Goal: Task Accomplishment & Management: Manage account settings

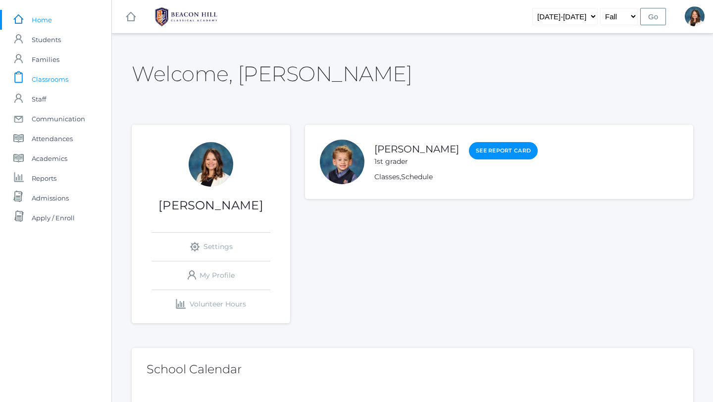
click at [54, 75] on span "Classrooms" at bounding box center [50, 79] width 37 height 20
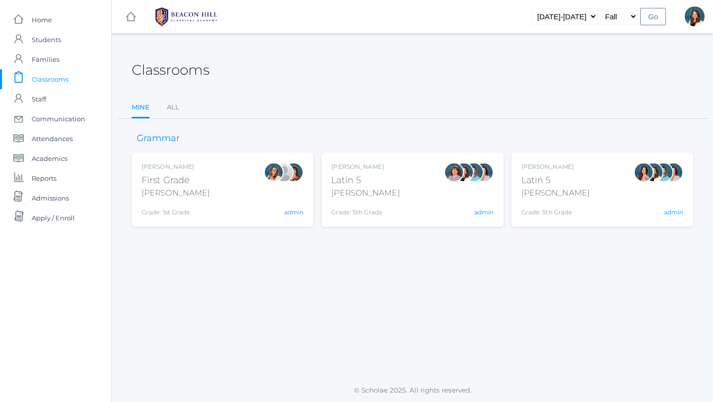
click at [352, 183] on div "Latin 5" at bounding box center [365, 180] width 68 height 13
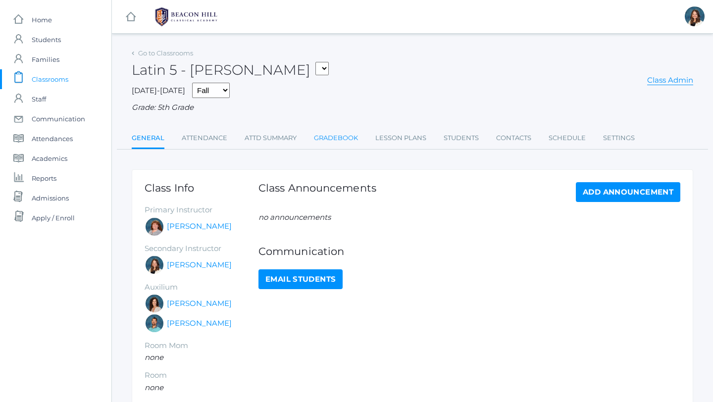
click at [334, 140] on link "Gradebook" at bounding box center [336, 138] width 44 height 20
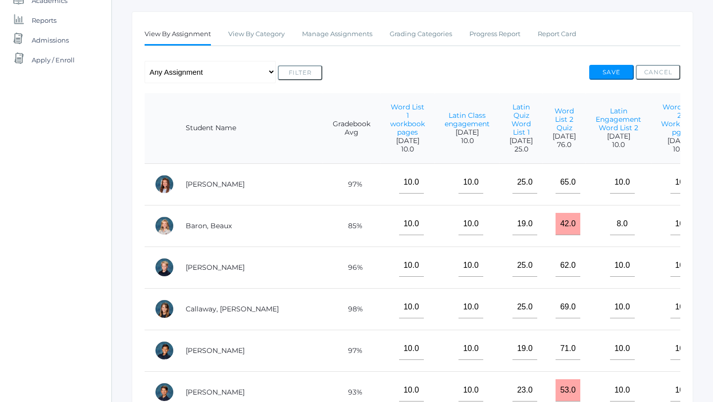
scroll to position [51, 0]
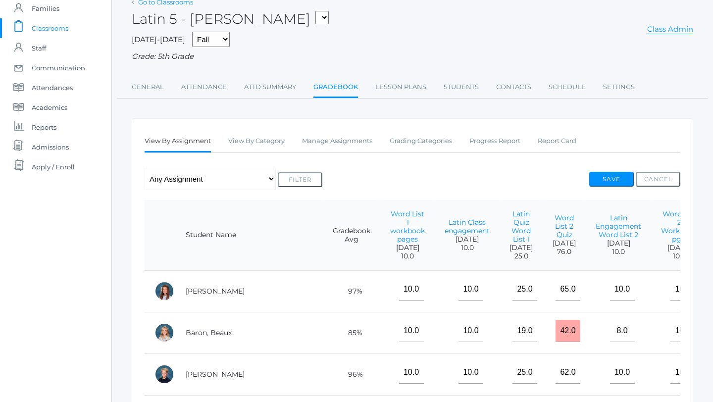
click at [165, 1] on link "Go to Classrooms" at bounding box center [165, 2] width 55 height 8
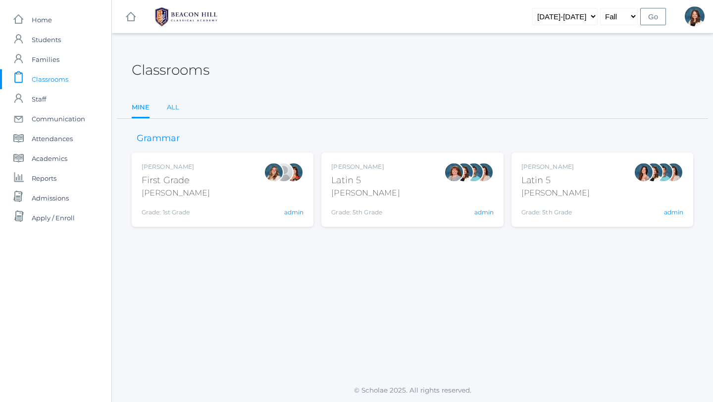
click at [175, 105] on link "All" at bounding box center [173, 108] width 12 height 20
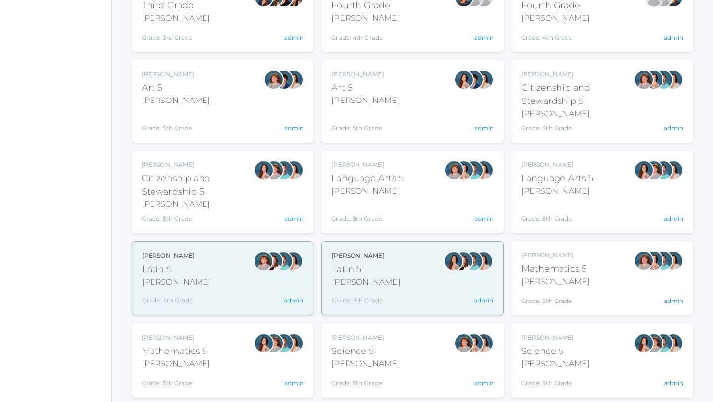
scroll to position [422, 0]
click at [378, 273] on div "Latin 5" at bounding box center [366, 269] width 68 height 13
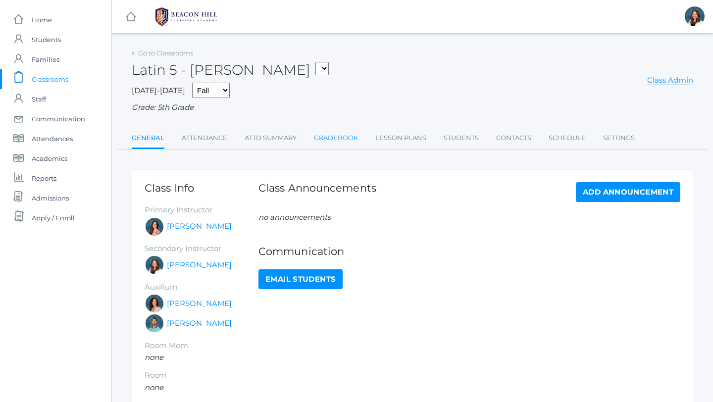
click at [343, 135] on link "Gradebook" at bounding box center [336, 138] width 44 height 20
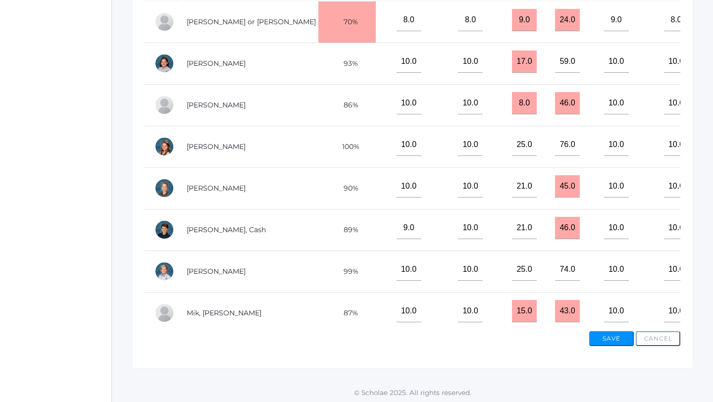
scroll to position [84, 0]
click at [215, 234] on link "[PERSON_NAME], Cash" at bounding box center [226, 229] width 79 height 9
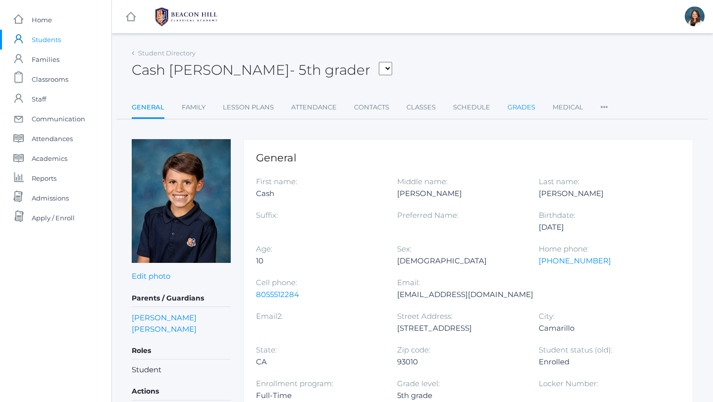
click at [520, 110] on link "Grades" at bounding box center [522, 108] width 28 height 20
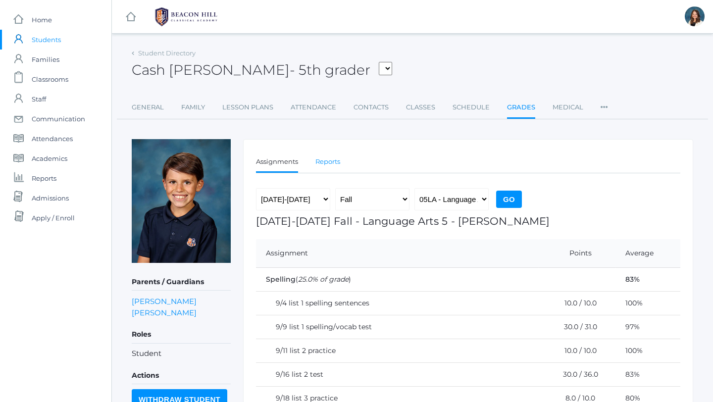
click at [330, 159] on link "Reports" at bounding box center [328, 162] width 25 height 20
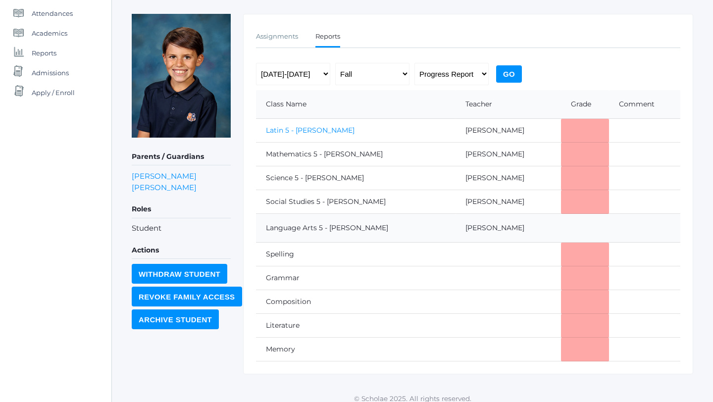
scroll to position [126, 0]
click at [309, 129] on link "Latin 5 - Salazar" at bounding box center [310, 129] width 89 height 9
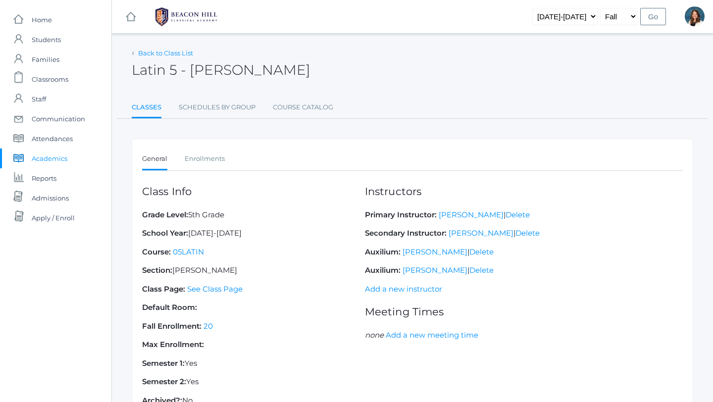
click at [150, 55] on link "Back to Class List" at bounding box center [165, 53] width 55 height 8
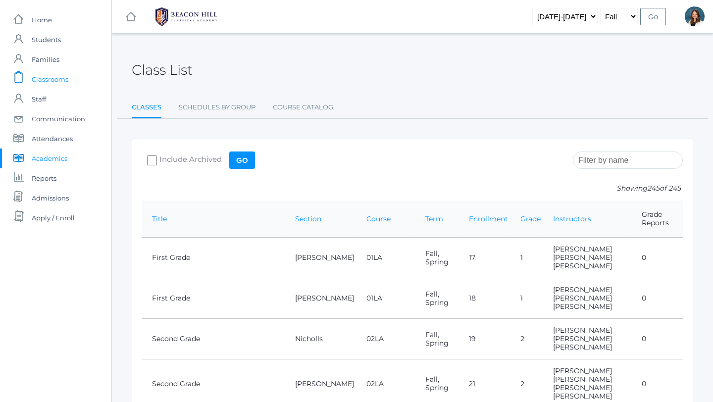
click at [63, 76] on span "Classrooms" at bounding box center [50, 79] width 37 height 20
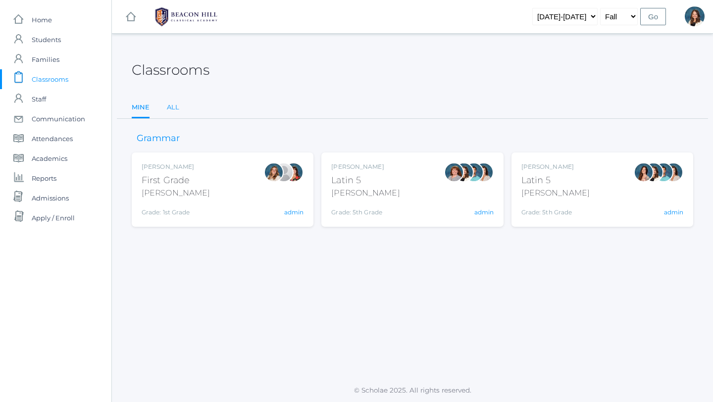
click at [172, 106] on link "All" at bounding box center [173, 108] width 12 height 20
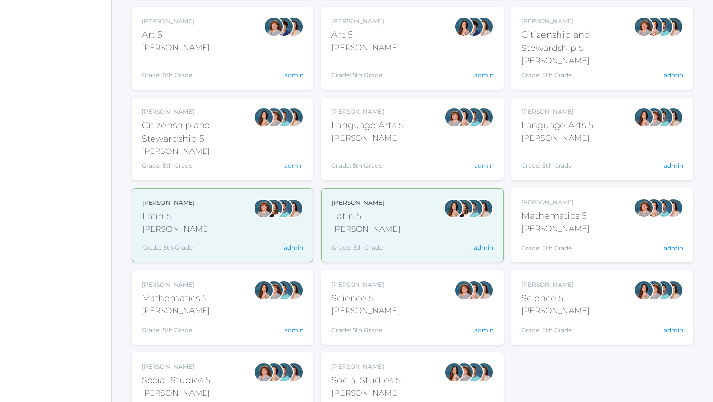
scroll to position [476, 0]
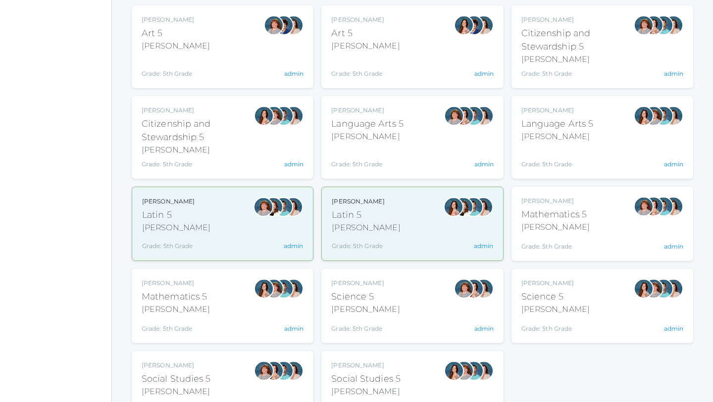
click at [375, 236] on div "Rebecca Salazar Latin 5 Salazar Grade: 5th Grade 05LATIN" at bounding box center [366, 224] width 68 height 54
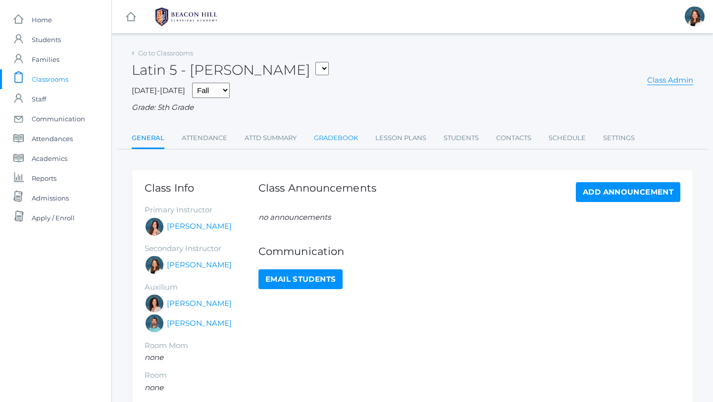
click at [330, 137] on link "Gradebook" at bounding box center [336, 138] width 44 height 20
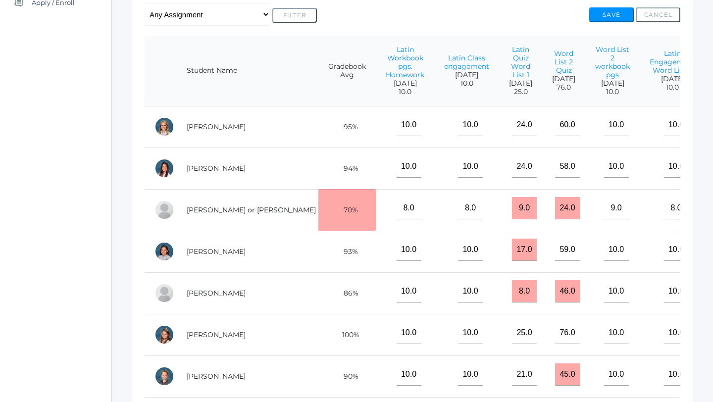
scroll to position [214, 0]
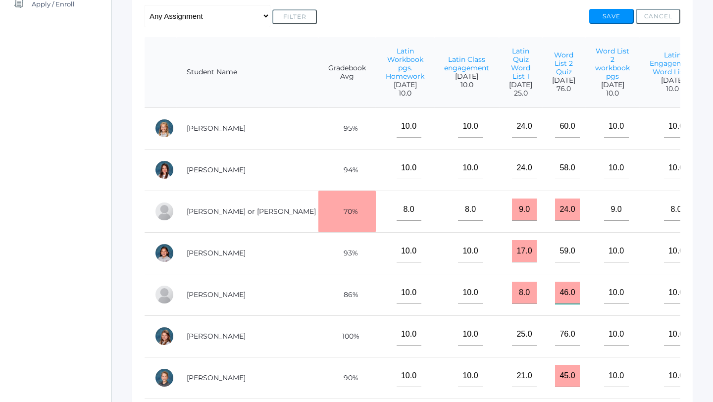
click at [555, 298] on input "46.0" at bounding box center [567, 293] width 25 height 22
type input "4"
type input "73"
click at [618, 13] on button "Save" at bounding box center [612, 16] width 45 height 15
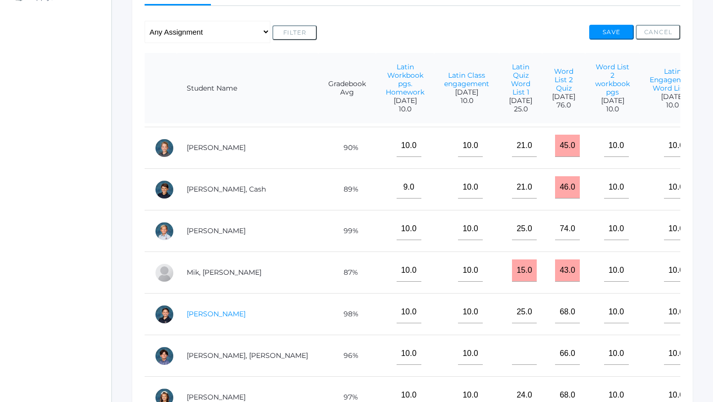
scroll to position [223, 0]
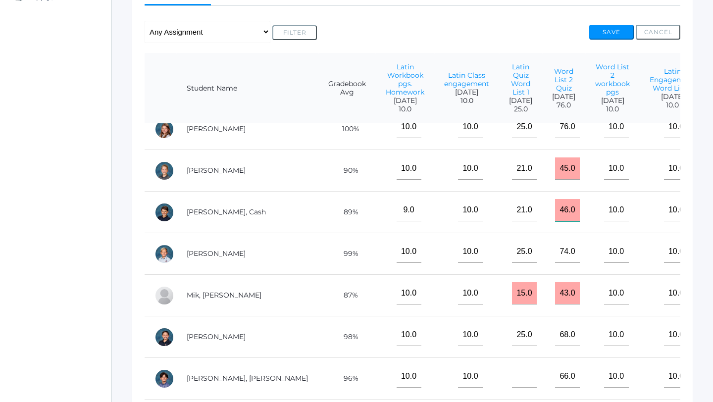
click at [555, 218] on input "46.0" at bounding box center [567, 210] width 25 height 22
type input "4"
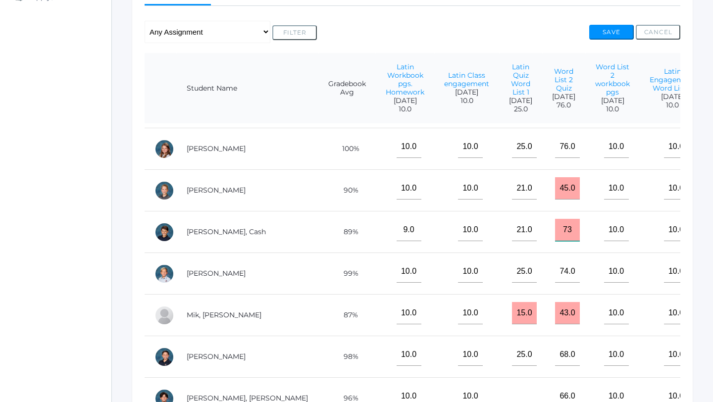
scroll to position [205, 0]
type input "73"
click at [612, 31] on button "Save" at bounding box center [612, 32] width 45 height 15
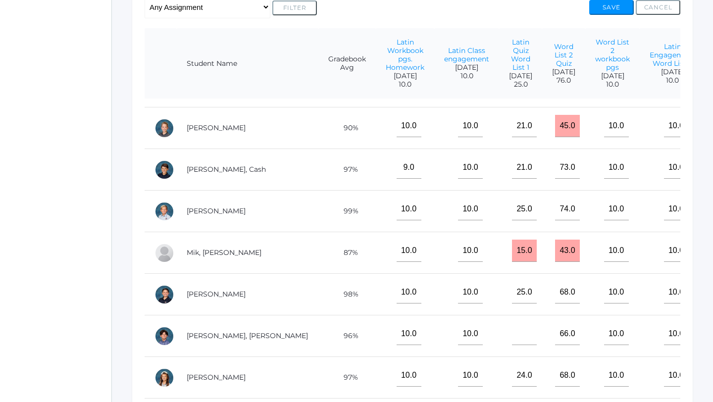
scroll to position [225, 0]
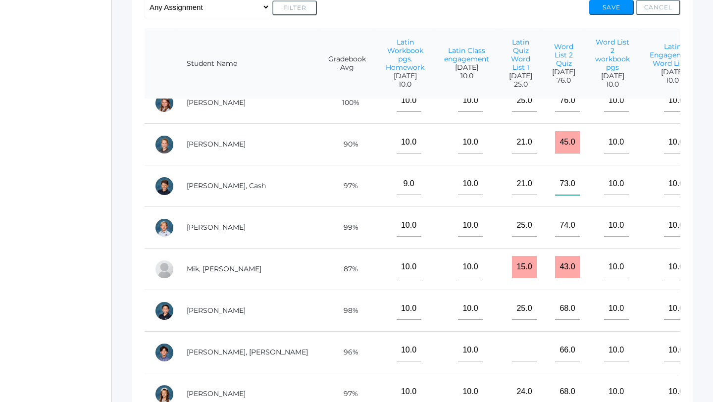
click at [555, 192] on input"] "73.0" at bounding box center [567, 184] width 25 height 22
type input"] "7"
type input"] "56"
click at [605, 6] on button "Save" at bounding box center [612, 7] width 45 height 15
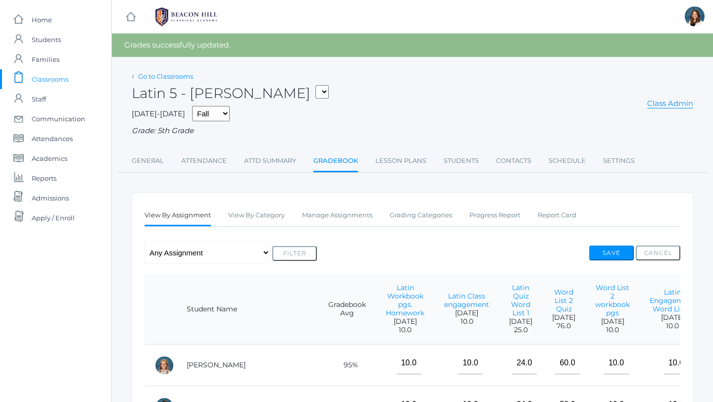
click at [154, 73] on link "Go to Classrooms" at bounding box center [165, 76] width 55 height 8
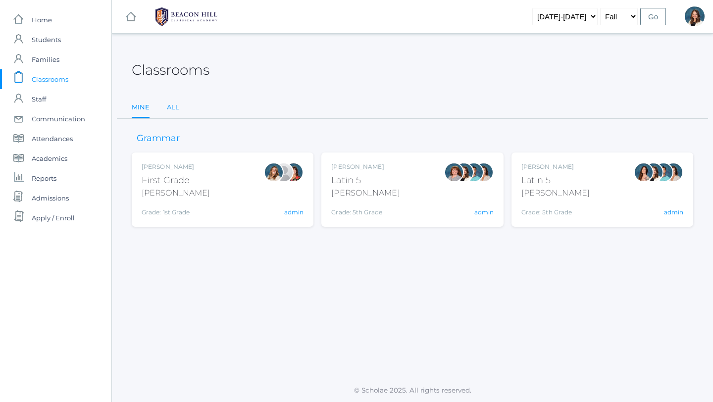
click at [173, 104] on link "All" at bounding box center [173, 108] width 12 height 20
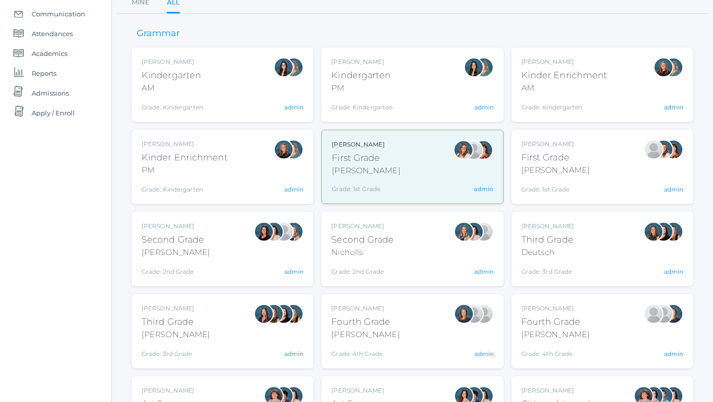
scroll to position [106, 0]
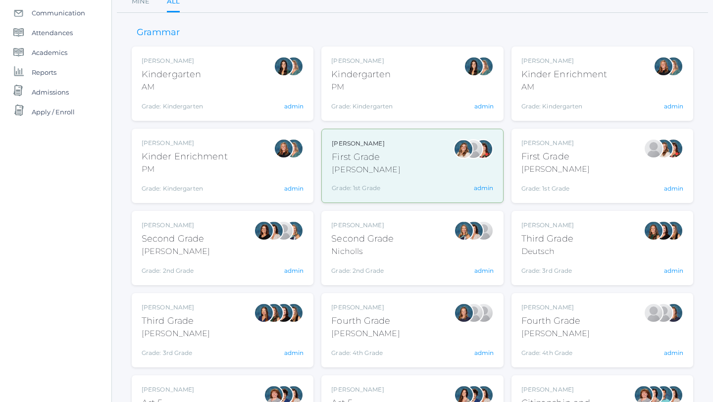
click at [578, 162] on div "[PERSON_NAME] First Grade [PERSON_NAME] Grade: 1st Grade 01LA admin" at bounding box center [603, 166] width 162 height 54
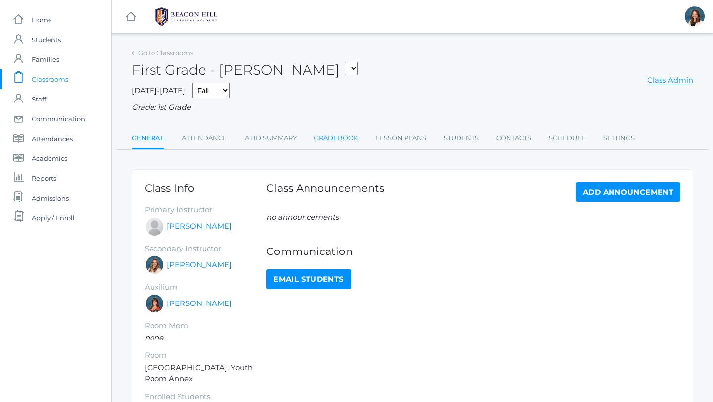
click at [344, 135] on link "Gradebook" at bounding box center [336, 138] width 44 height 20
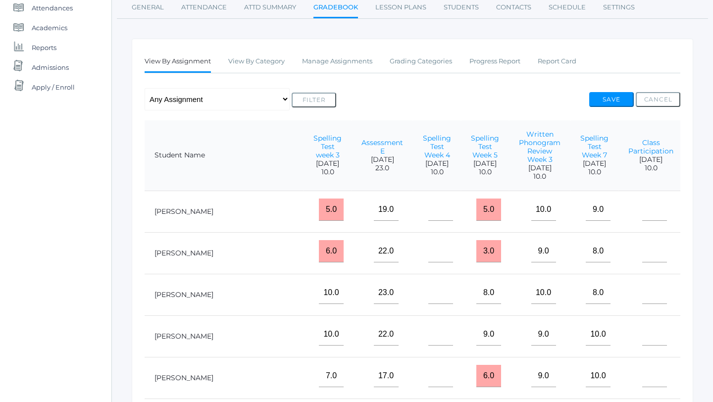
scroll to position [0, 209]
click at [642, 210] on input"] "text" at bounding box center [654, 210] width 25 height 22
type input"] "10"
click at [642, 247] on input"] "text" at bounding box center [654, 251] width 25 height 22
type input"] "10"
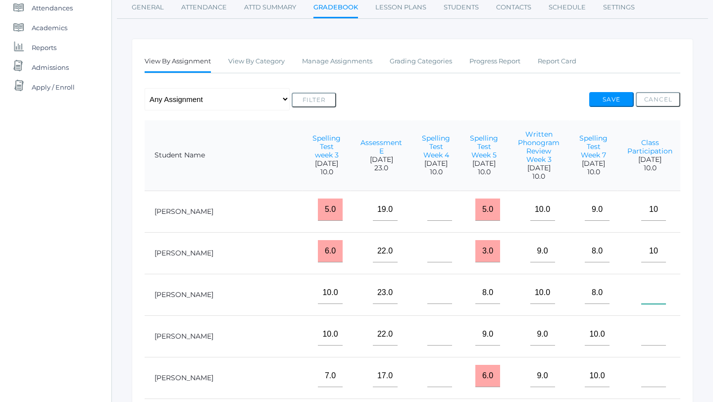
click at [642, 290] on input"] "text" at bounding box center [654, 293] width 25 height 22
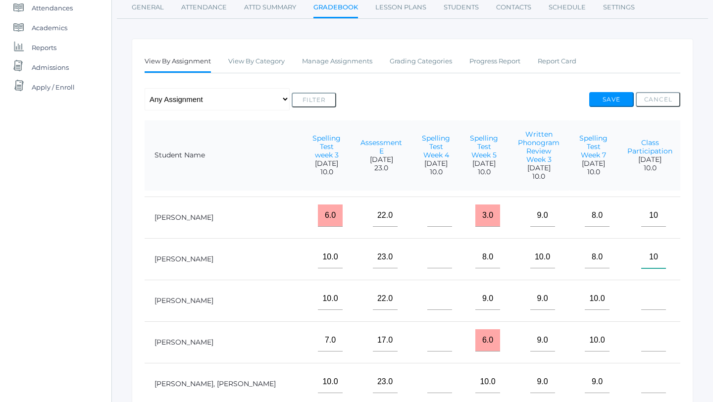
scroll to position [35, 209]
type input"] "10"
click at [642, 302] on input"] "text" at bounding box center [654, 299] width 25 height 22
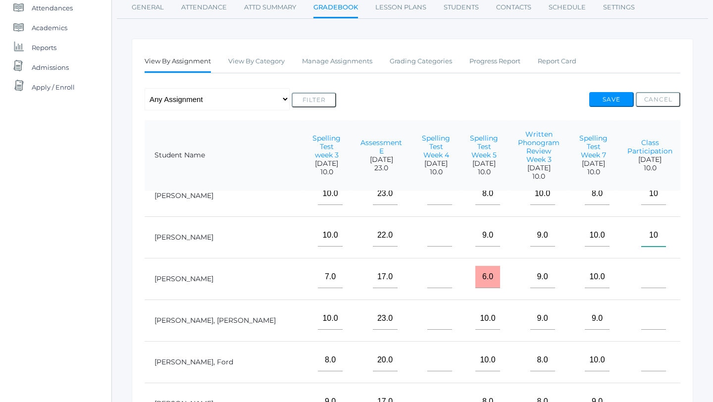
scroll to position [100, 209]
type input"] "10"
click at [642, 276] on input"] "text" at bounding box center [654, 276] width 25 height 22
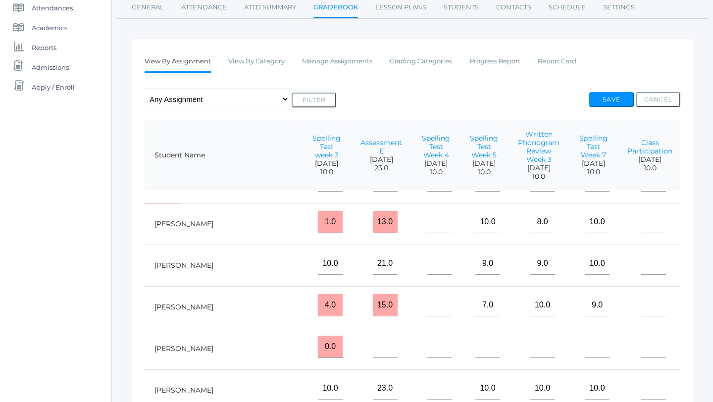
scroll to position [382, 209]
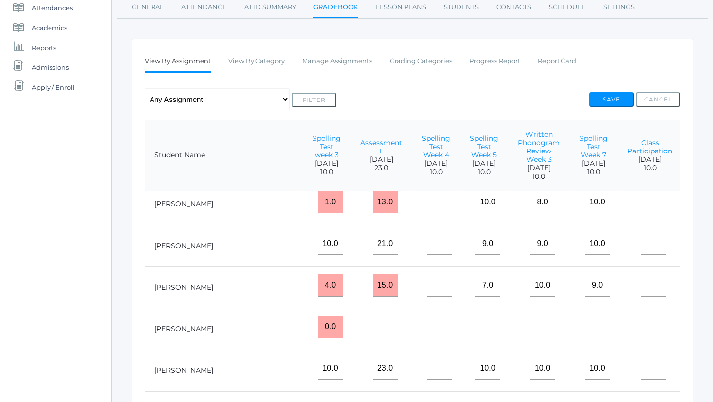
type input"] "10"
click at [642, 287] on input"] "text" at bounding box center [654, 285] width 25 height 22
type input"] "8"
click at [642, 243] on input"] "text" at bounding box center [654, 244] width 25 height 22
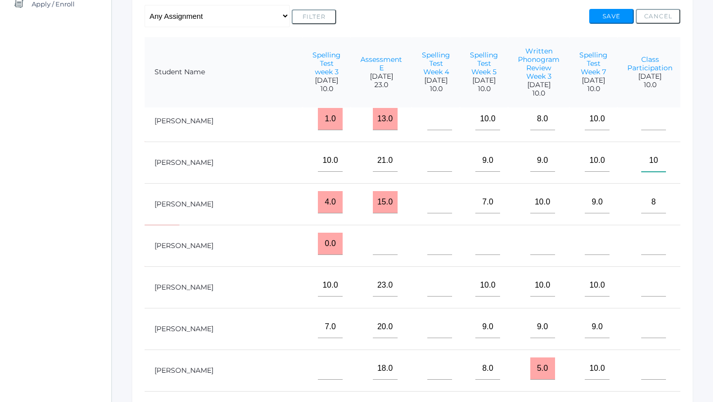
scroll to position [219, 0]
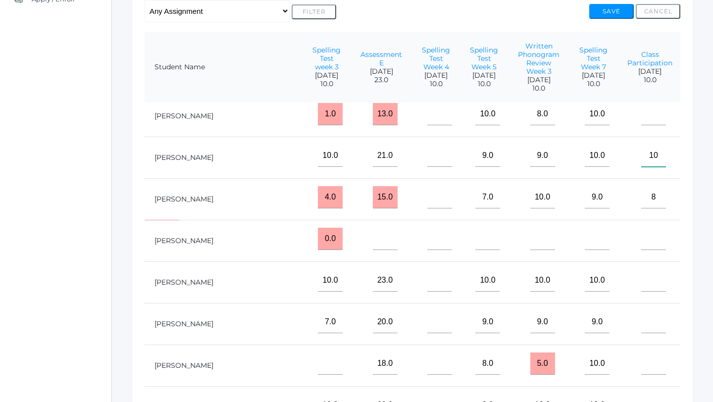
type input"] "10"
click at [642, 276] on input"] "text" at bounding box center [654, 280] width 25 height 22
type input"] "10"
click at [642, 321] on input"] "text" at bounding box center [654, 322] width 25 height 22
type input"] "10"
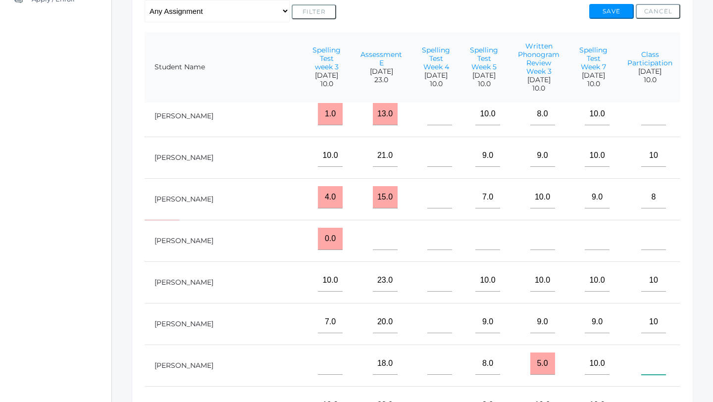
click at [642, 361] on input"] "text" at bounding box center [654, 364] width 25 height 22
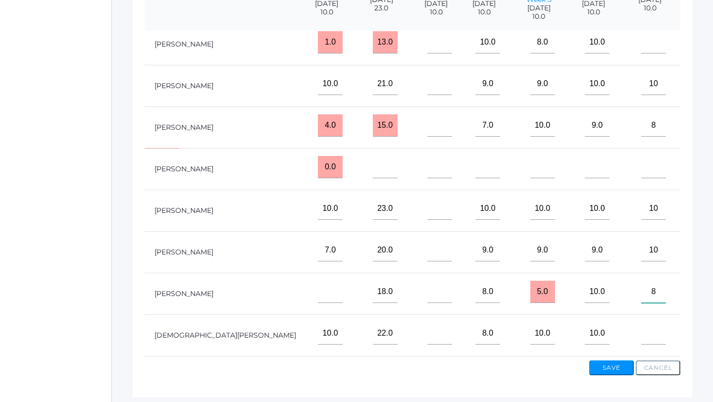
scroll to position [323, 0]
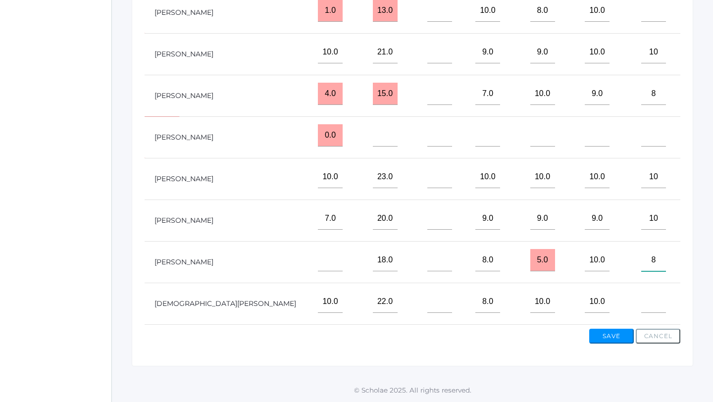
type input"] "8"
click at [642, 299] on input"] "text" at bounding box center [654, 302] width 25 height 22
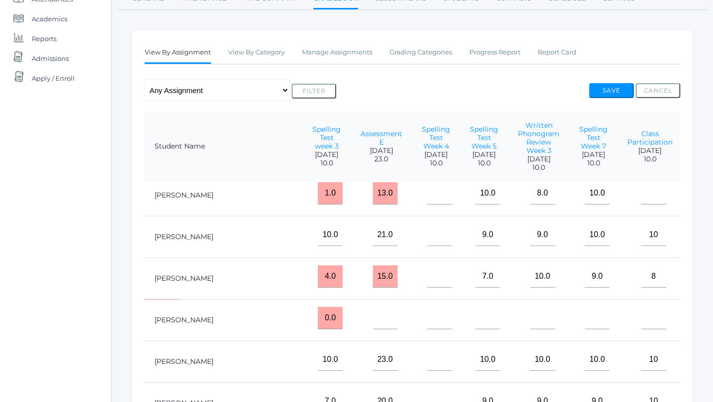
scroll to position [139, 0]
type input"] "10"
click at [642, 196] on input"] "text" at bounding box center [654, 194] width 25 height 22
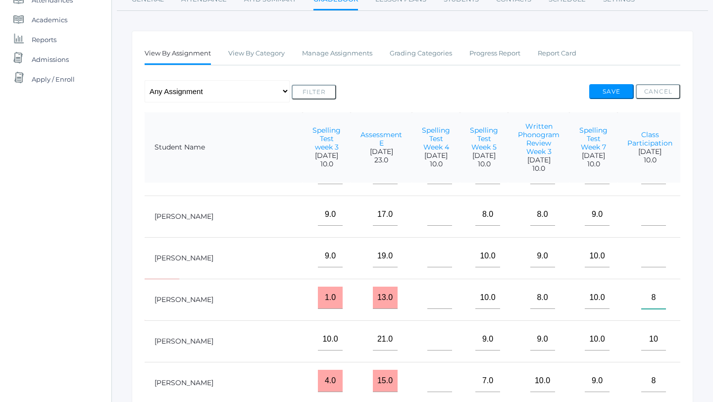
scroll to position [277, 207]
type input"] "8"
click at [643, 259] on input"] "text" at bounding box center [655, 257] width 25 height 22
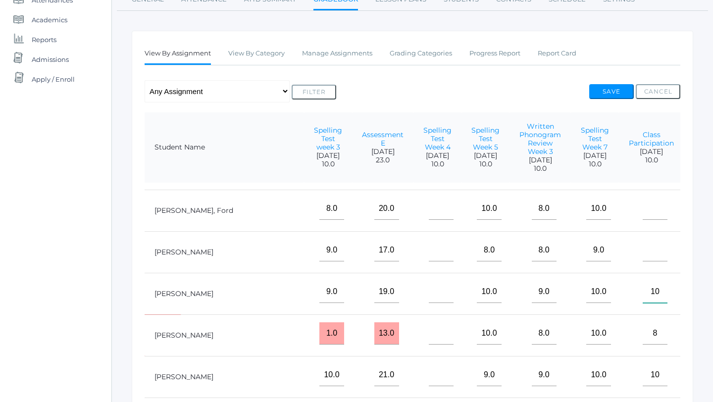
scroll to position [239, 207]
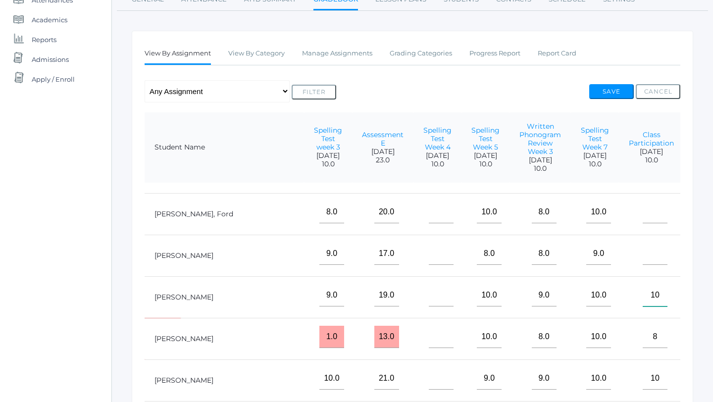
type input"] "10"
click at [643, 259] on input"] "text" at bounding box center [655, 254] width 25 height 22
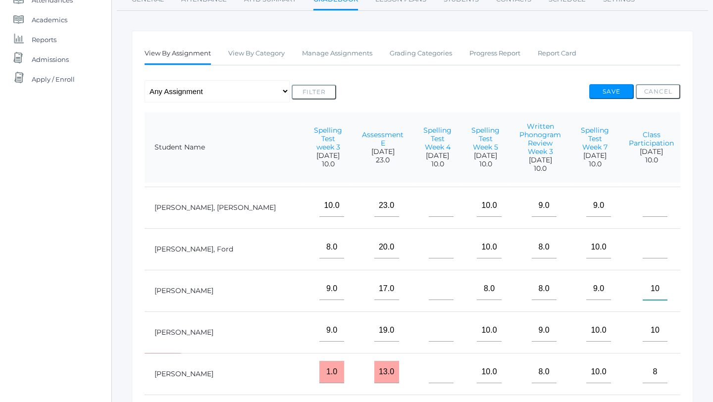
scroll to position [203, 207]
type input"] "10"
click at [643, 249] on input"] "text" at bounding box center [655, 249] width 25 height 22
type input"] "10"
click at [643, 211] on input"] "text" at bounding box center [655, 207] width 25 height 22
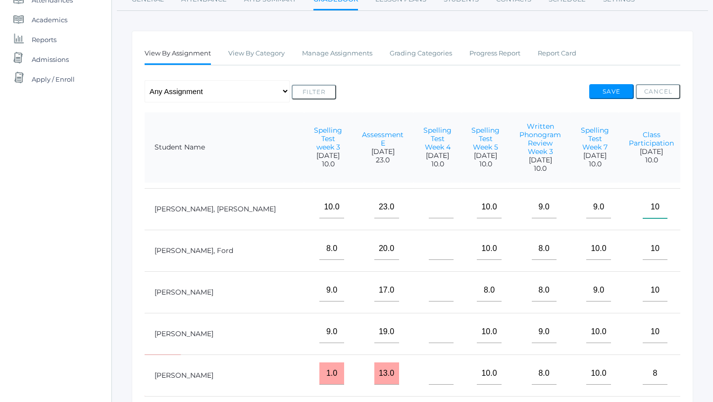
type input"] "10"
click at [615, 90] on button "Save" at bounding box center [612, 91] width 45 height 15
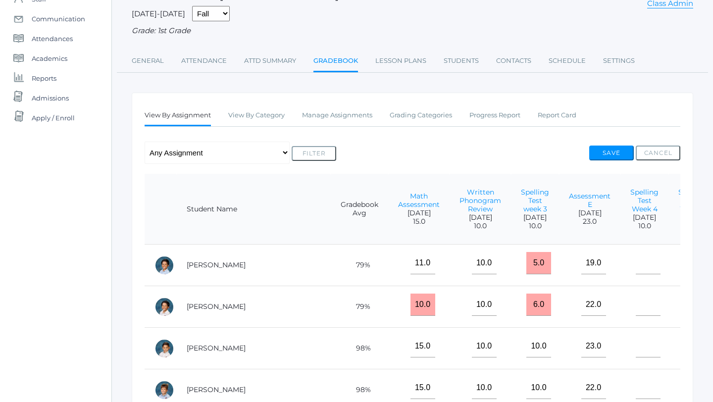
scroll to position [102, 0]
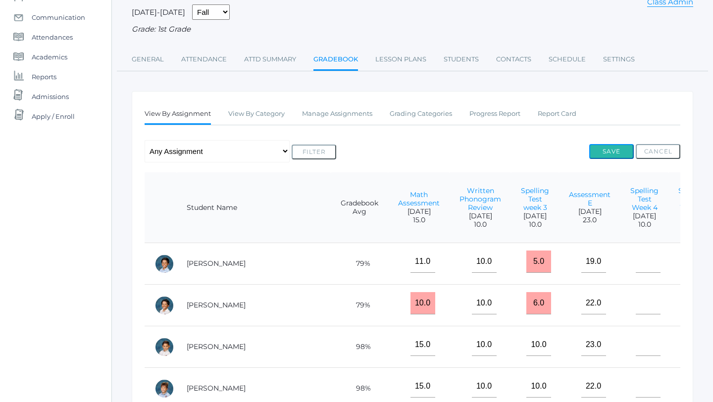
click at [621, 155] on button "Save" at bounding box center [612, 151] width 45 height 15
